Goal: Navigation & Orientation: Understand site structure

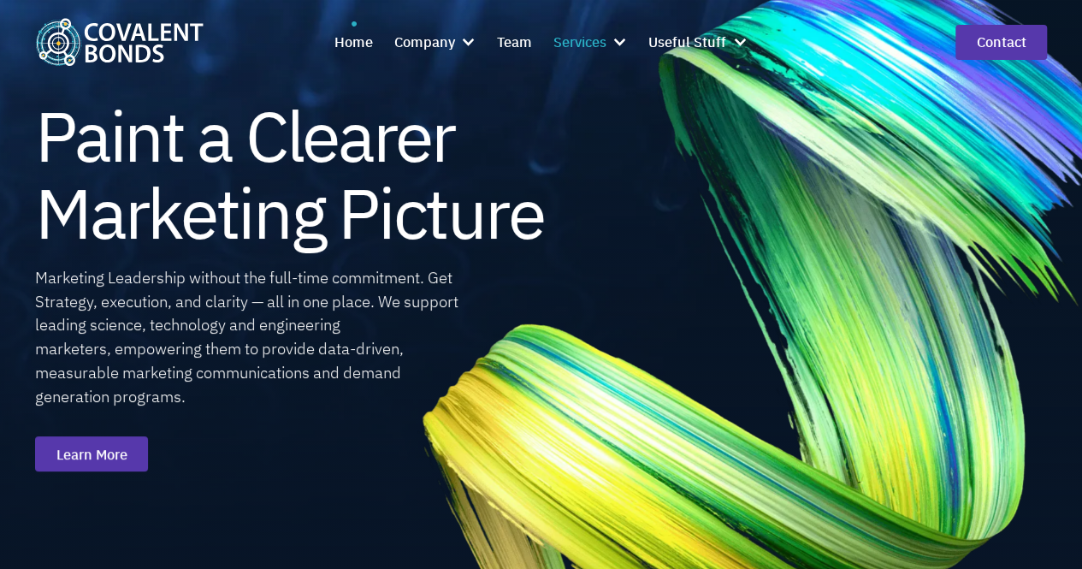
click at [611, 45] on div "Services" at bounding box center [590, 42] width 74 height 42
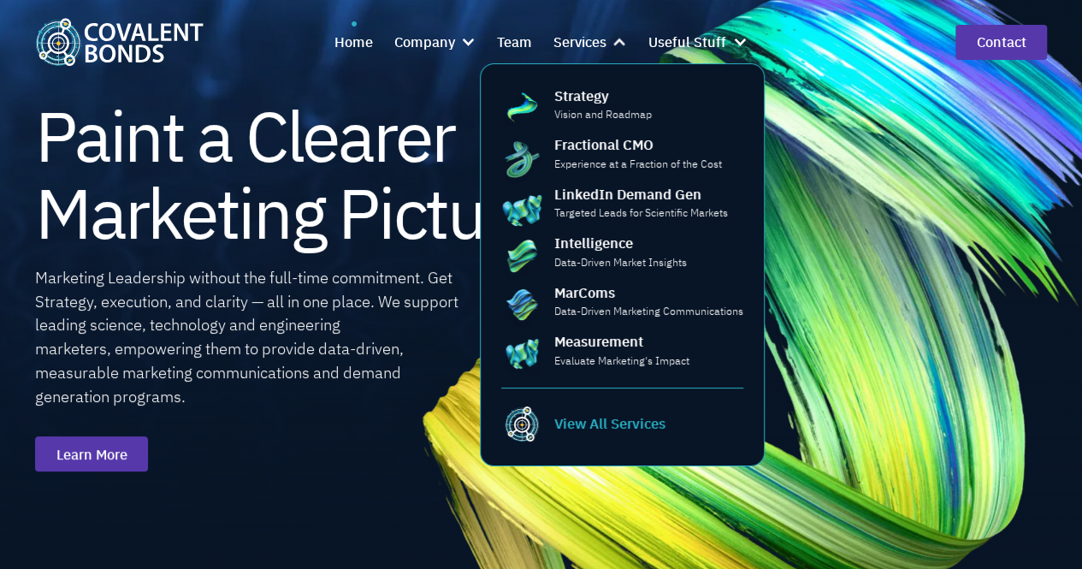
click at [610, 427] on div "View All Services" at bounding box center [609, 423] width 111 height 21
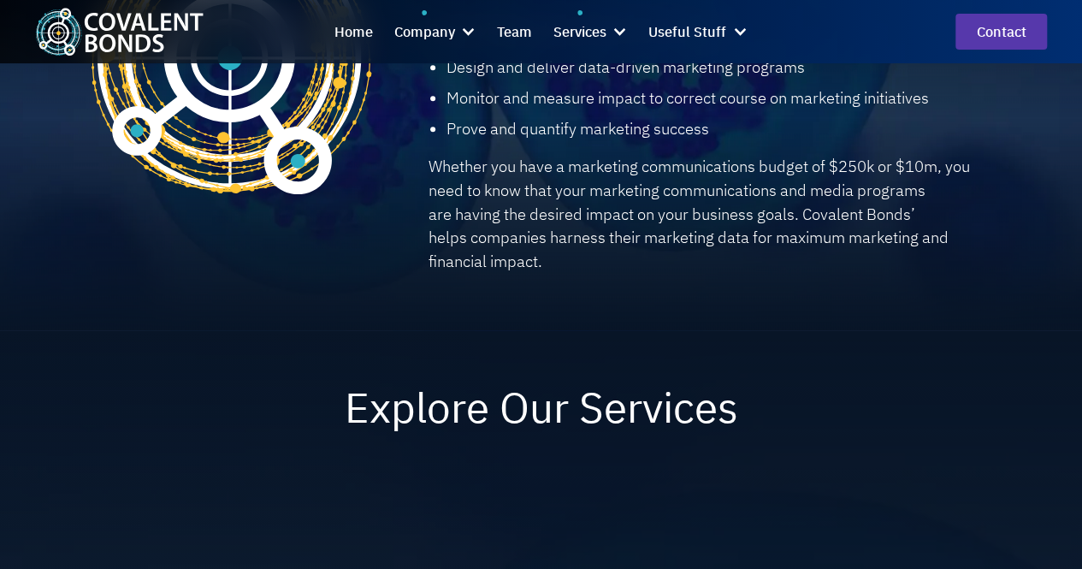
scroll to position [684, 0]
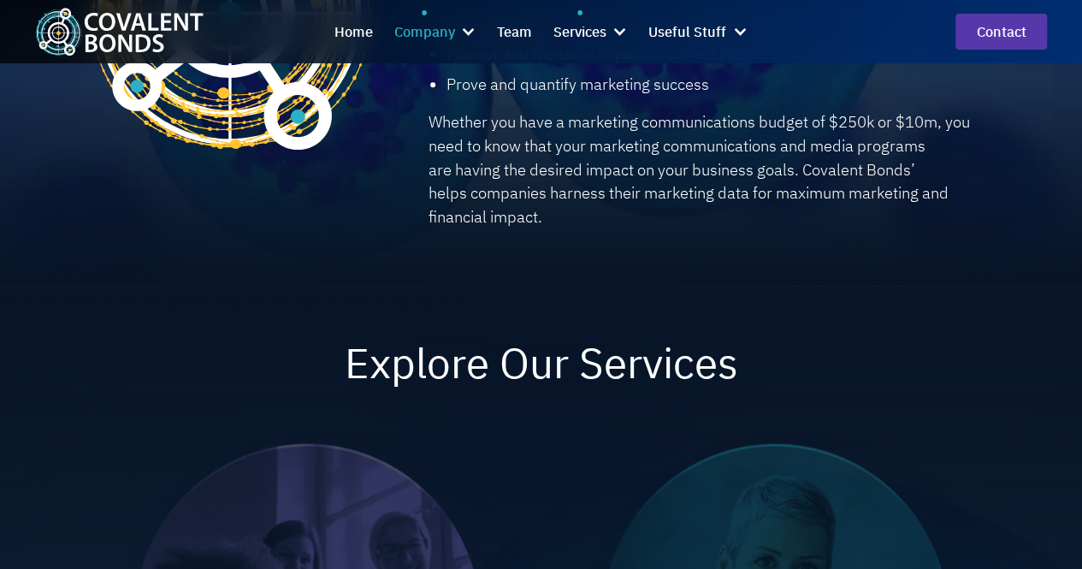
click at [466, 26] on div at bounding box center [467, 31] width 15 height 15
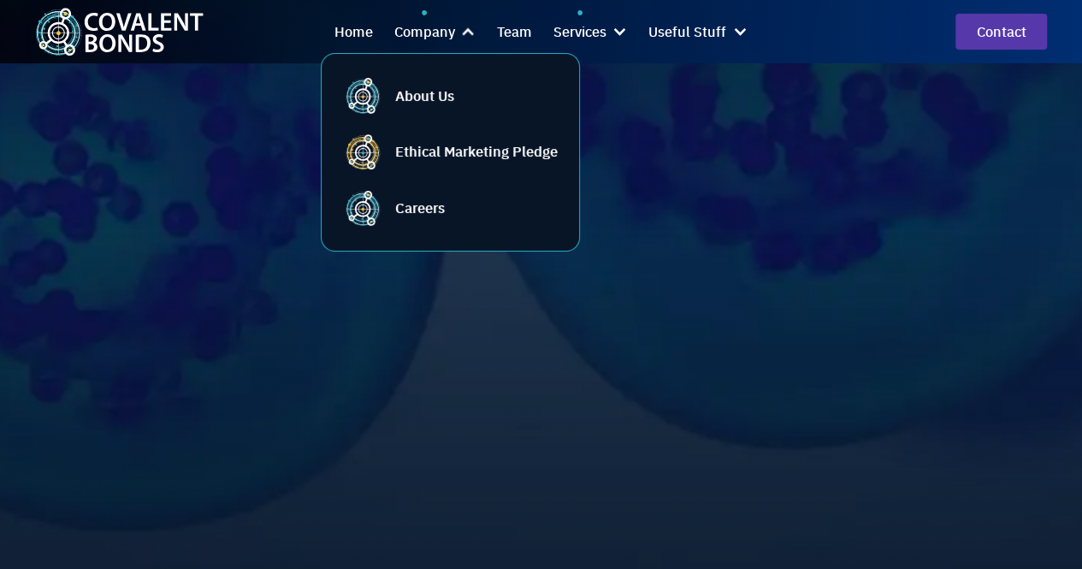
scroll to position [1625, 0]
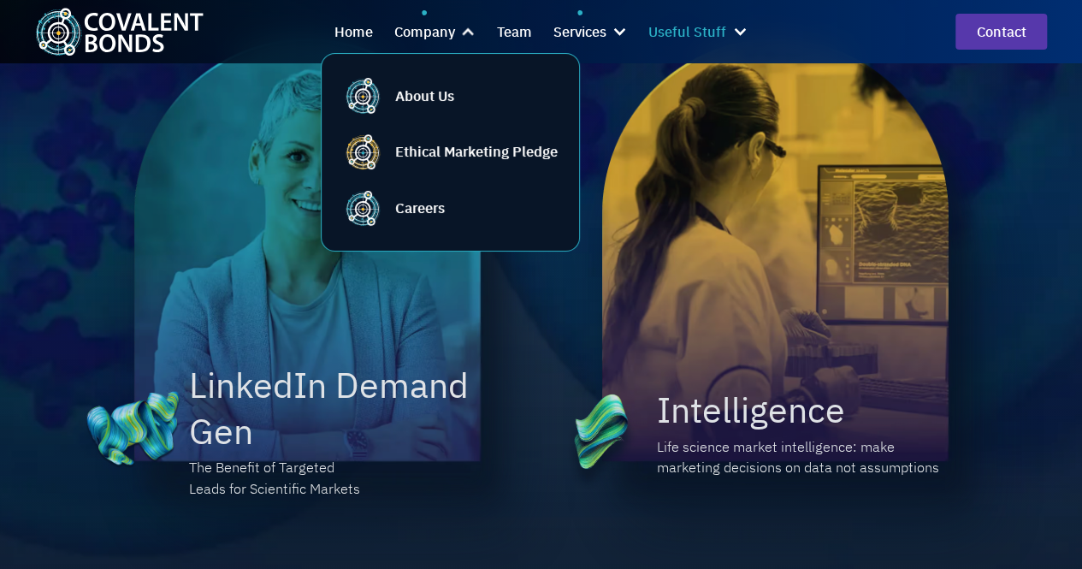
click at [703, 30] on div "Useful Stuff" at bounding box center [687, 32] width 78 height 22
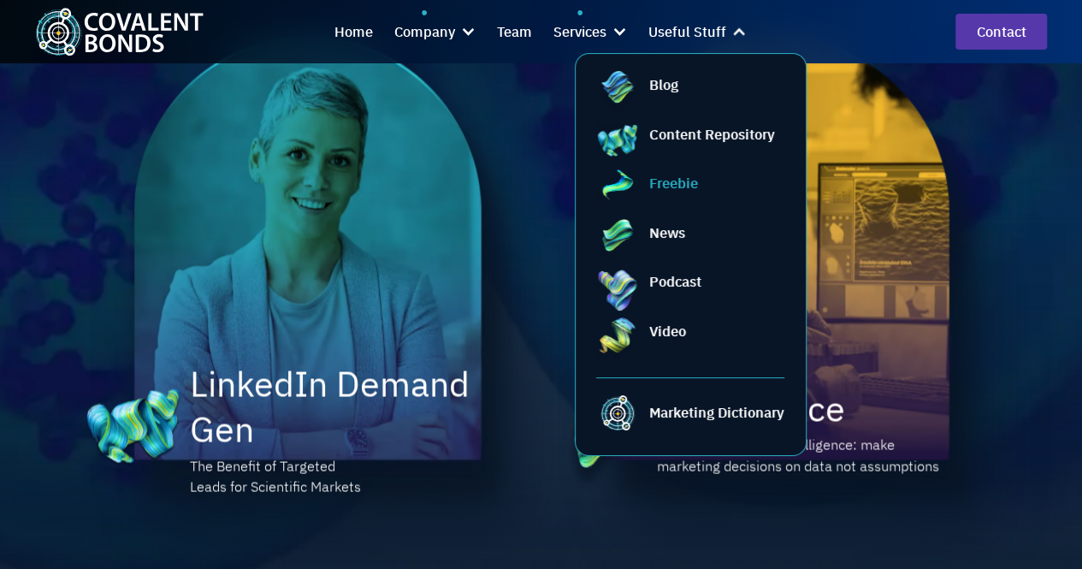
click at [672, 180] on div "Freebie" at bounding box center [673, 183] width 49 height 21
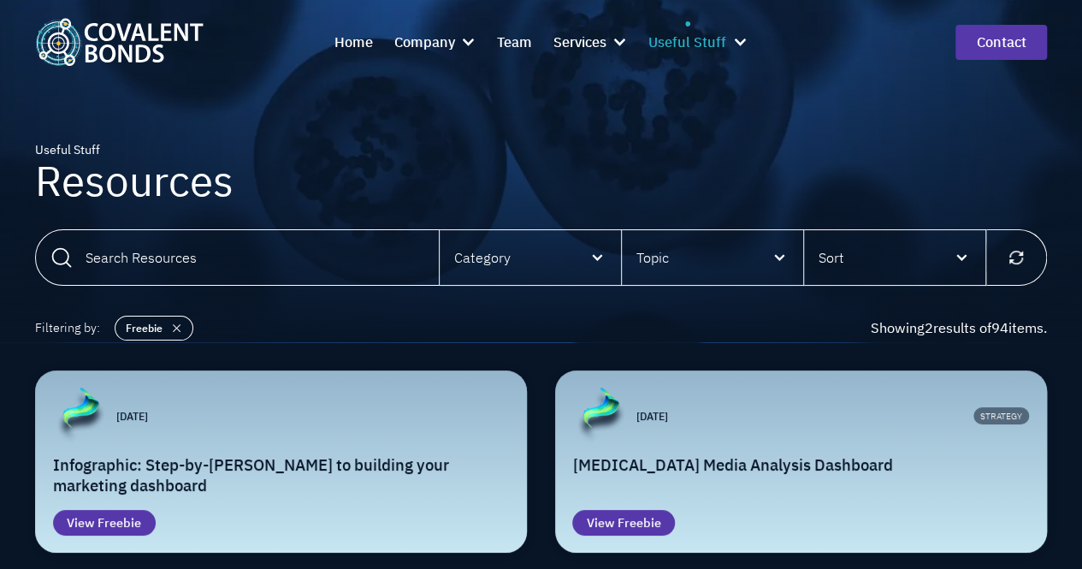
click at [711, 43] on div "Useful Stuff" at bounding box center [687, 42] width 78 height 22
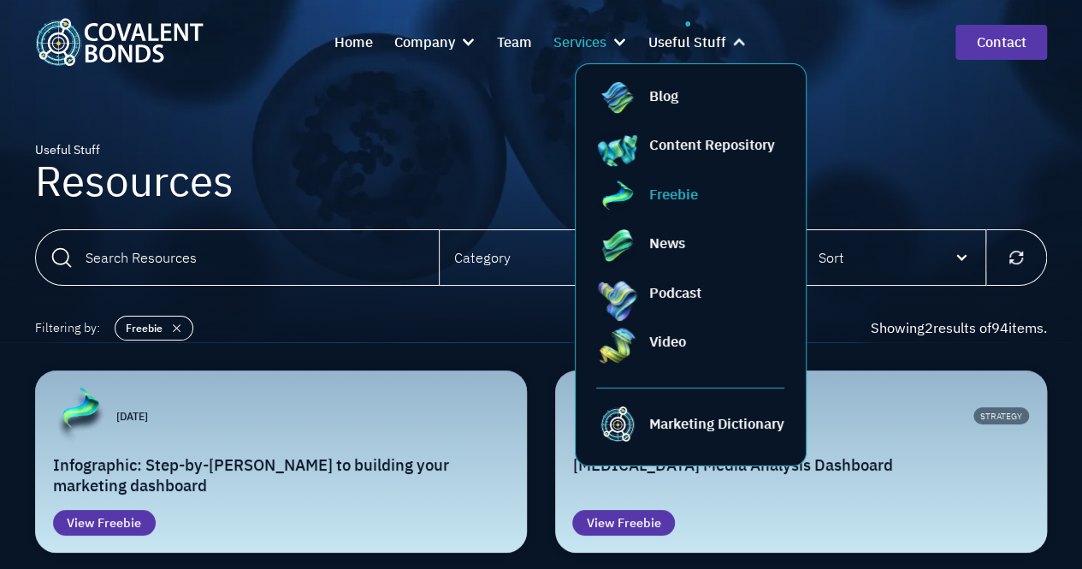
click at [624, 37] on div at bounding box center [618, 41] width 15 height 15
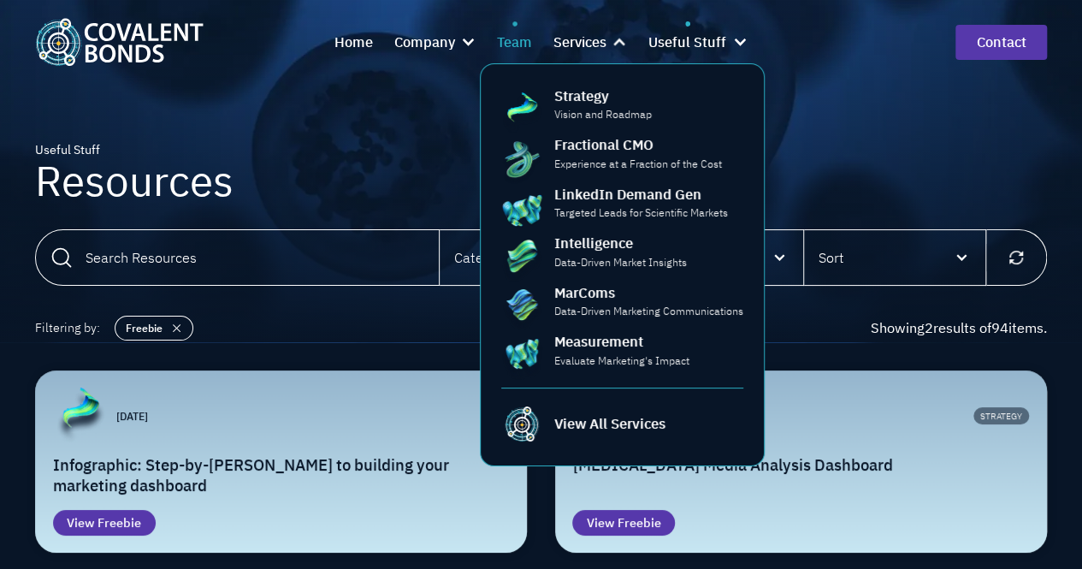
click at [510, 33] on div "Team" at bounding box center [514, 42] width 35 height 22
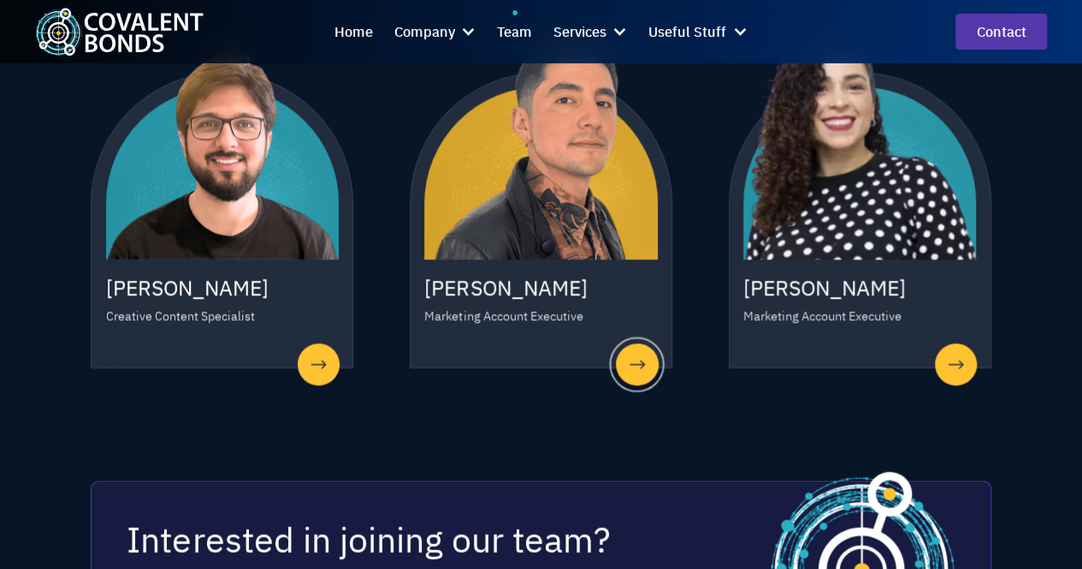
scroll to position [1881, 0]
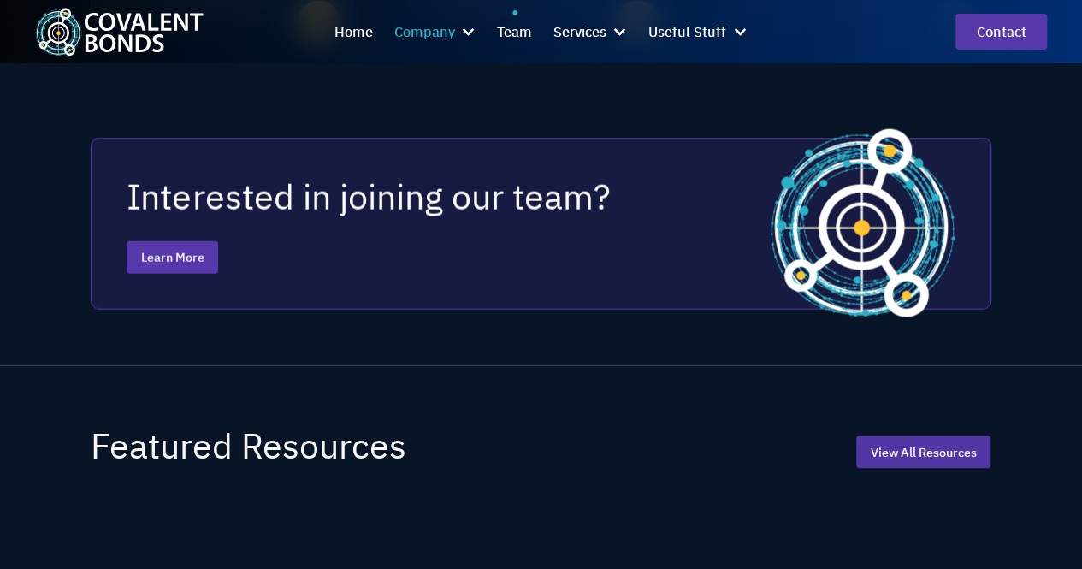
click at [469, 37] on div at bounding box center [467, 31] width 15 height 15
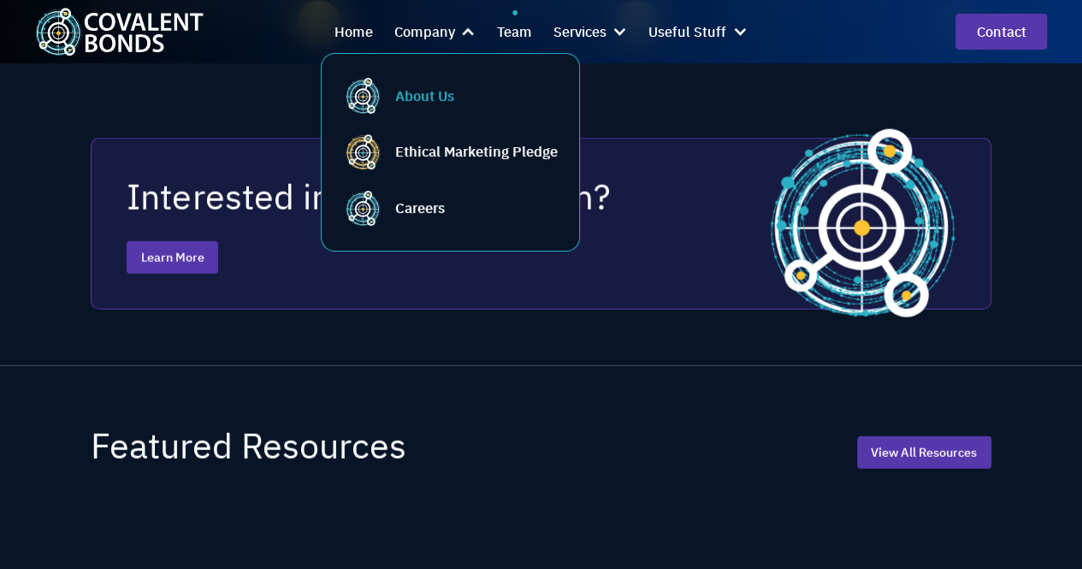
click at [445, 79] on link "About Us" at bounding box center [449, 95] width 215 height 42
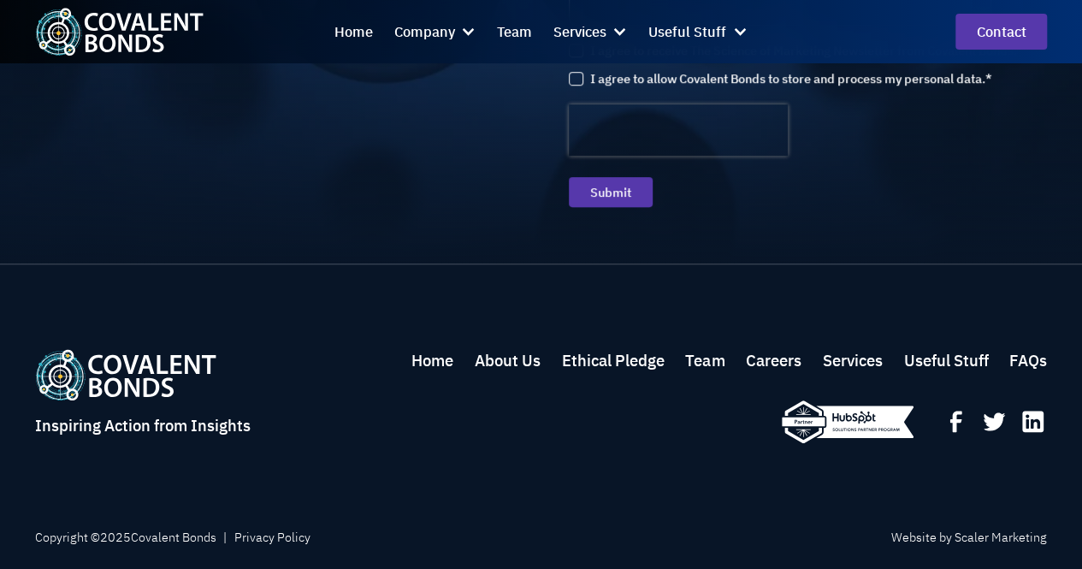
scroll to position [3807, 0]
